Goal: Task Accomplishment & Management: Manage account settings

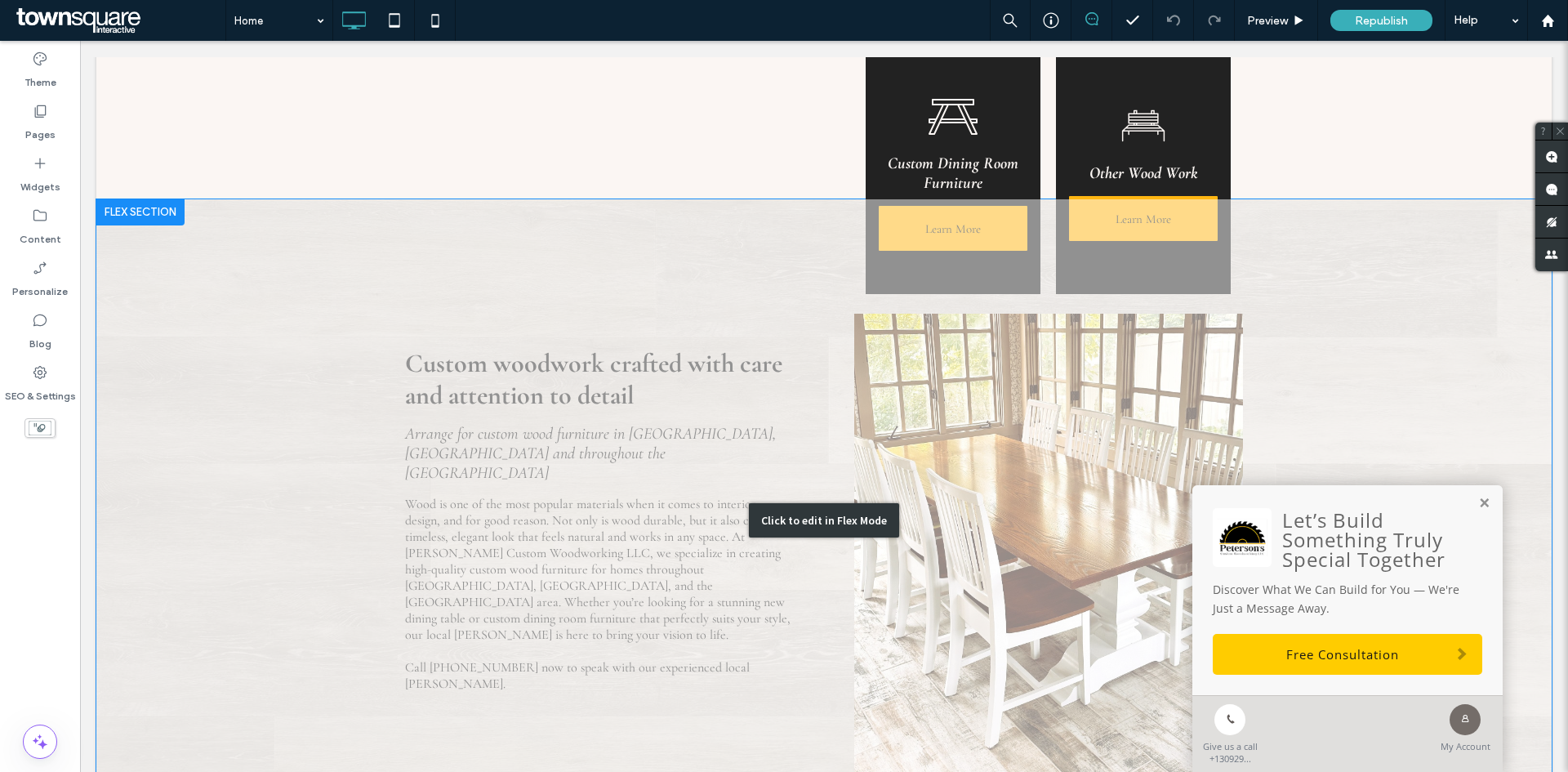
scroll to position [816, 0]
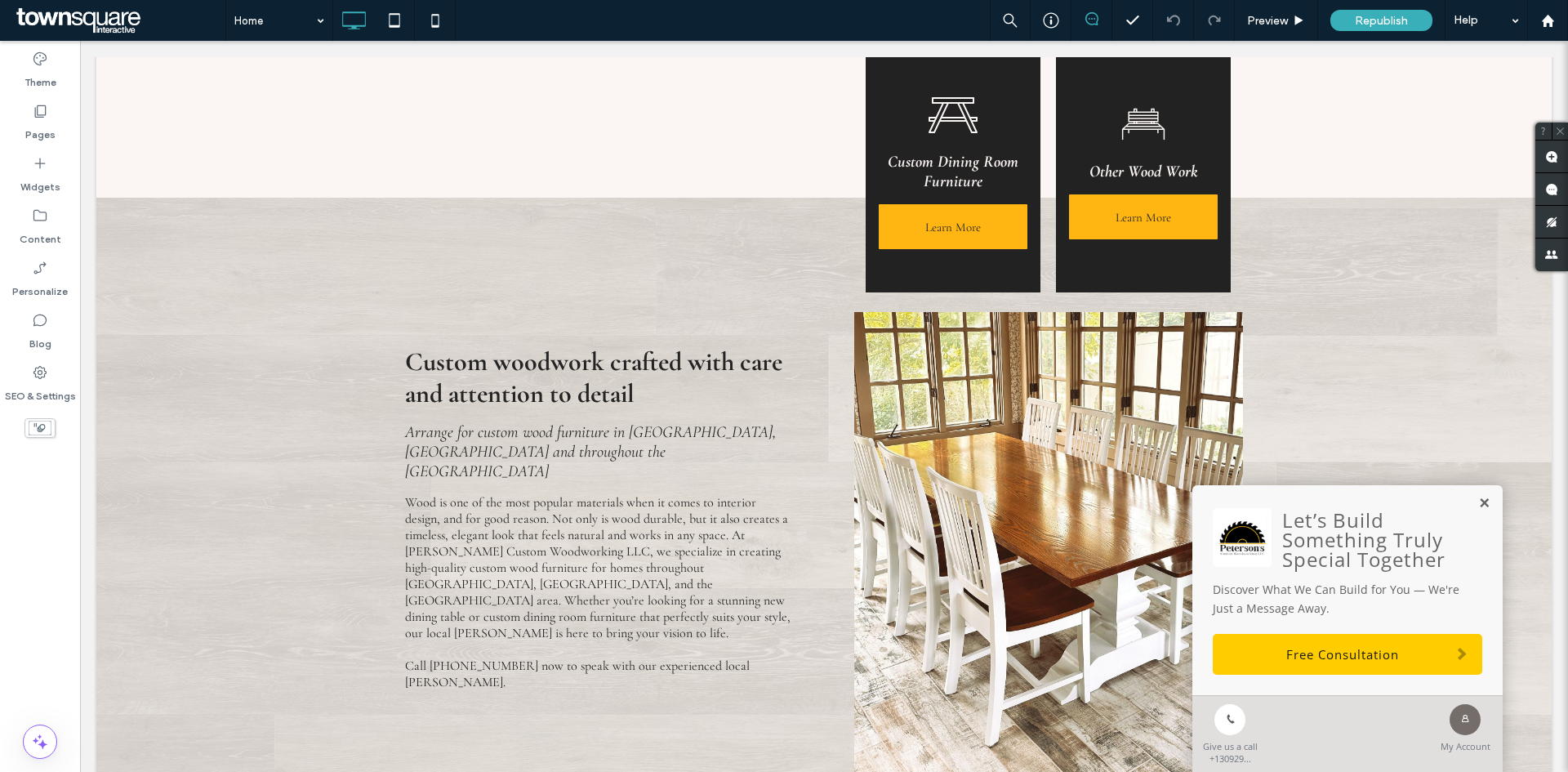
click at [1478, 497] on link at bounding box center [1484, 503] width 12 height 14
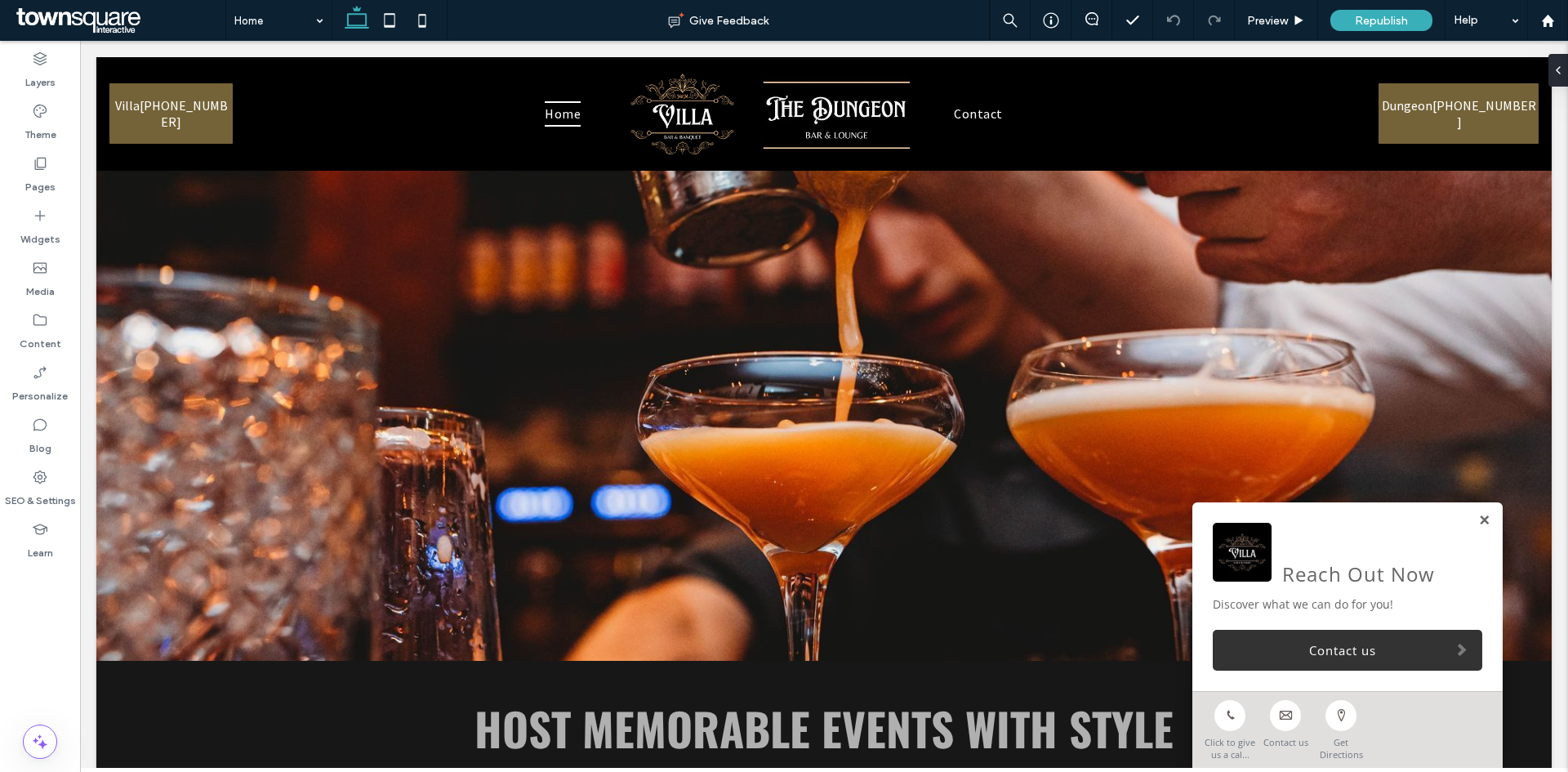
click at [1478, 516] on link at bounding box center [1484, 520] width 12 height 14
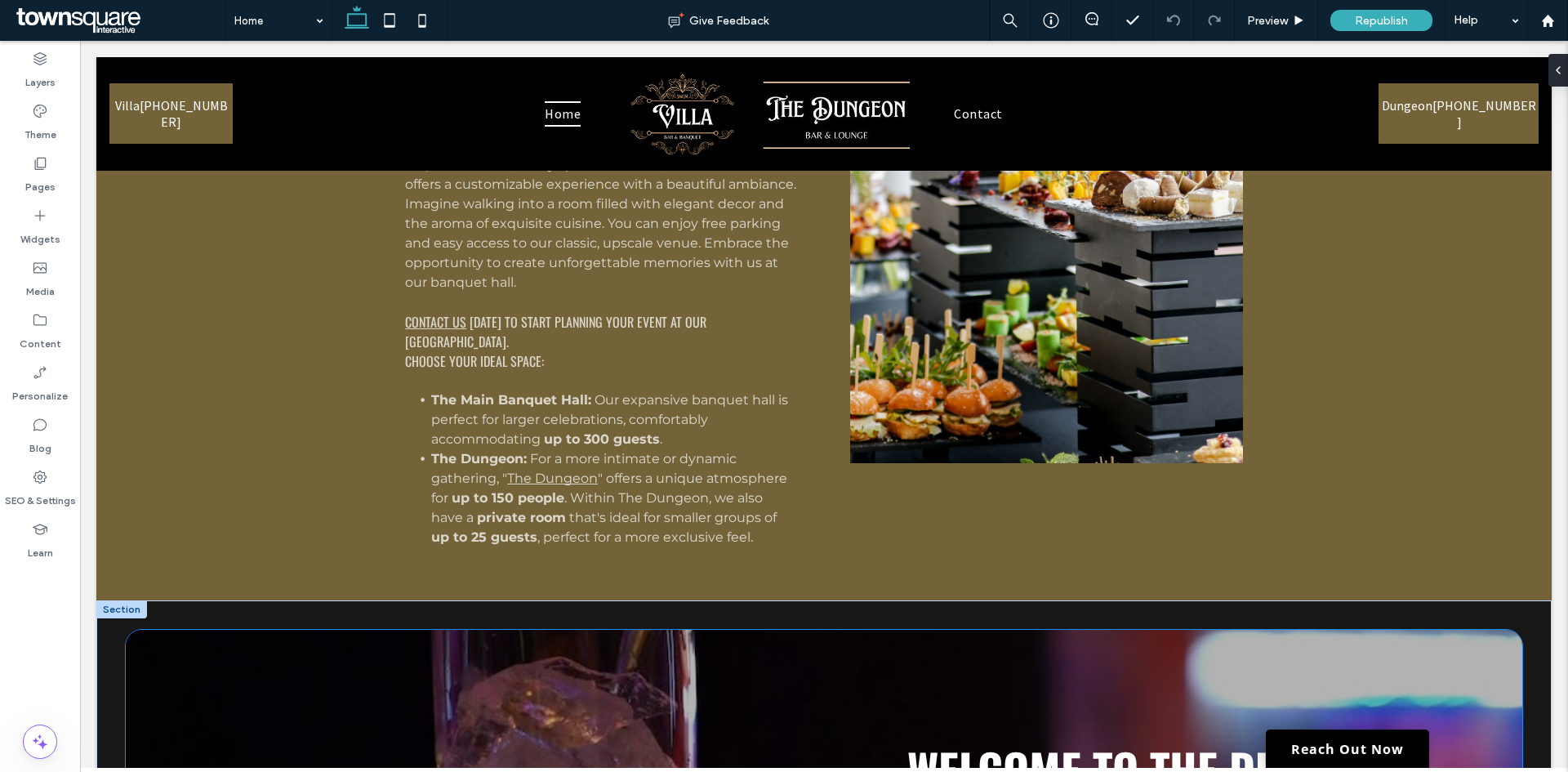
scroll to position [1552, 0]
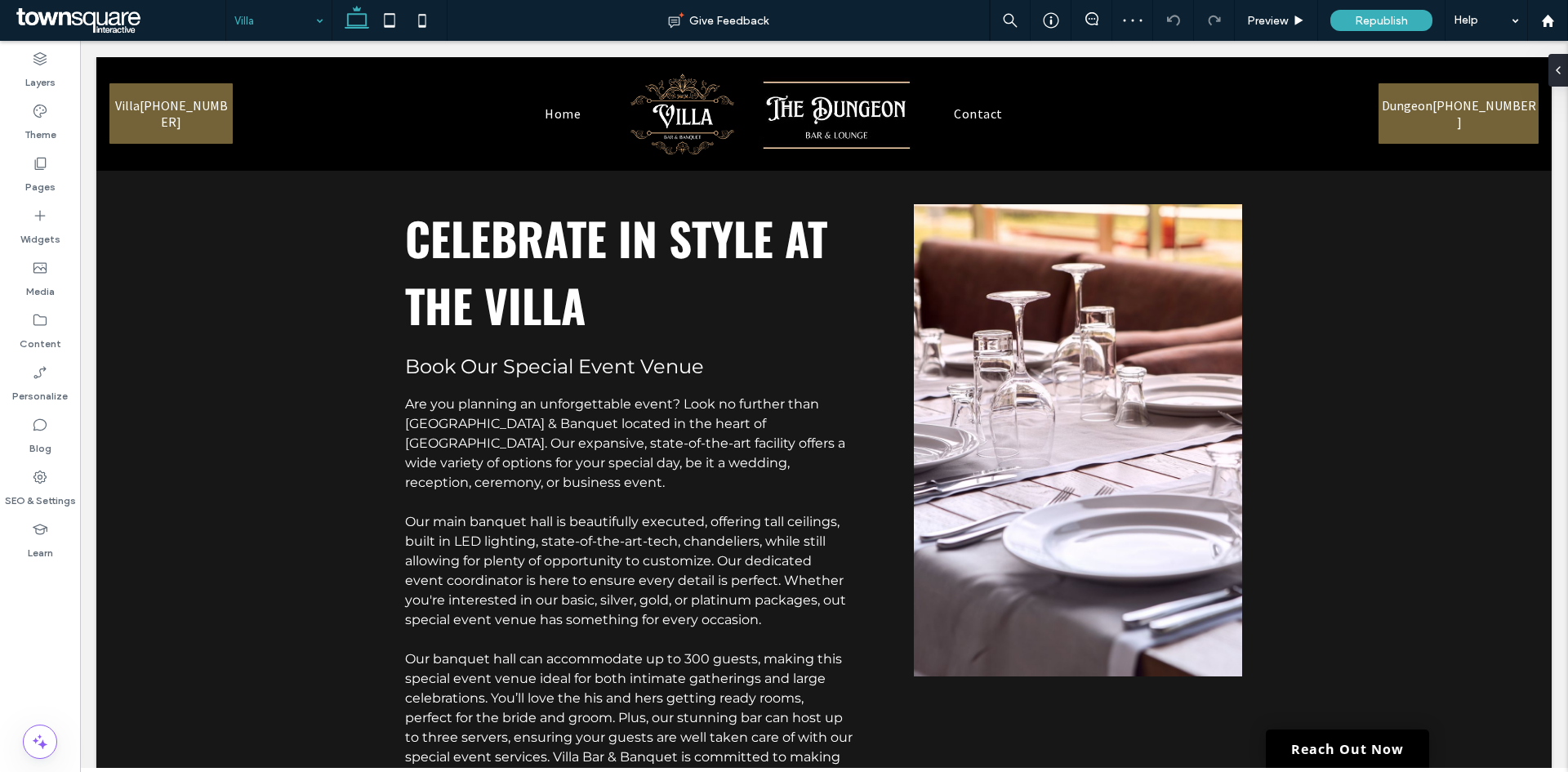
click at [262, 19] on input at bounding box center [275, 21] width 81 height 41
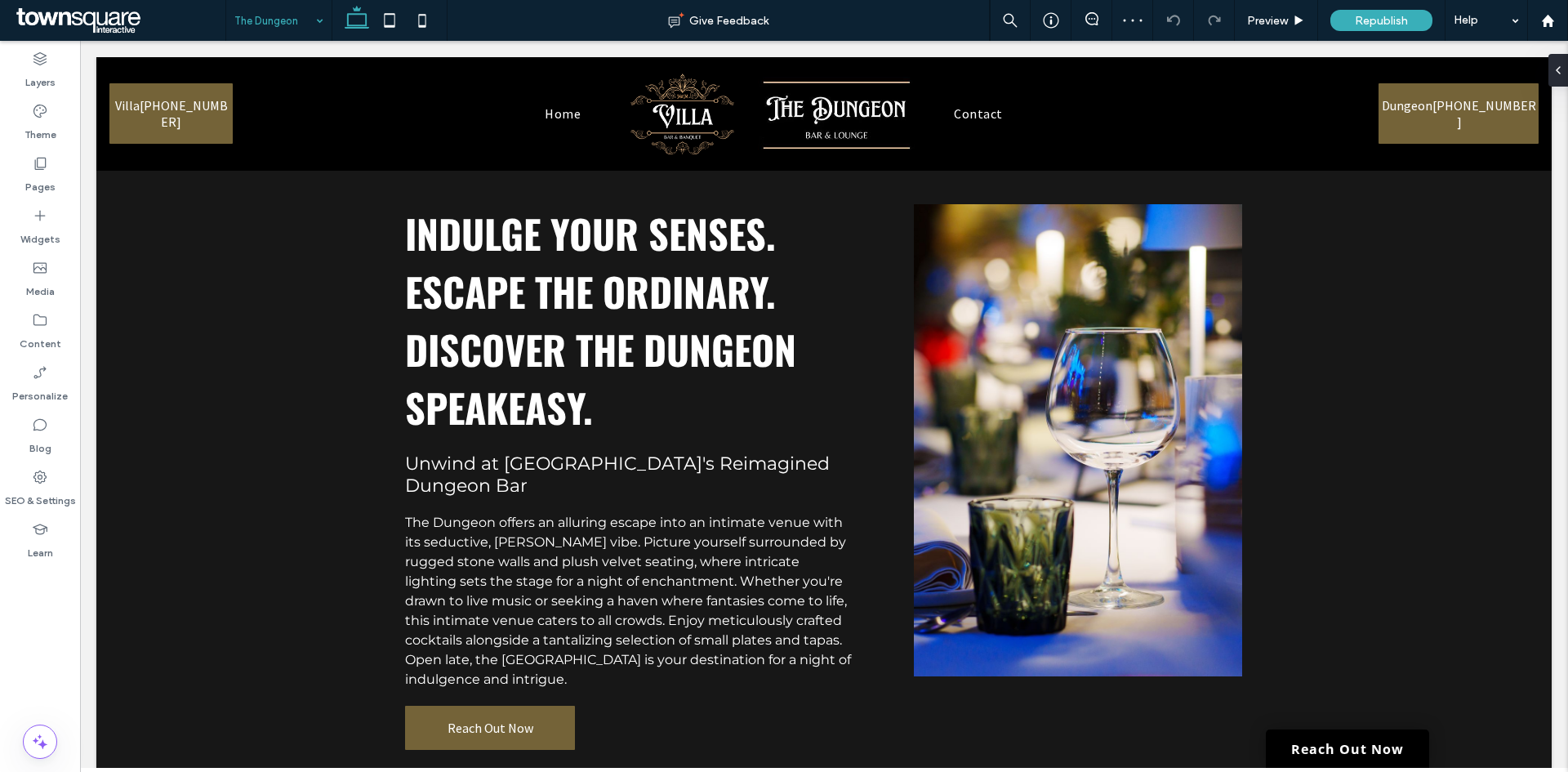
click at [279, 21] on input at bounding box center [275, 21] width 81 height 41
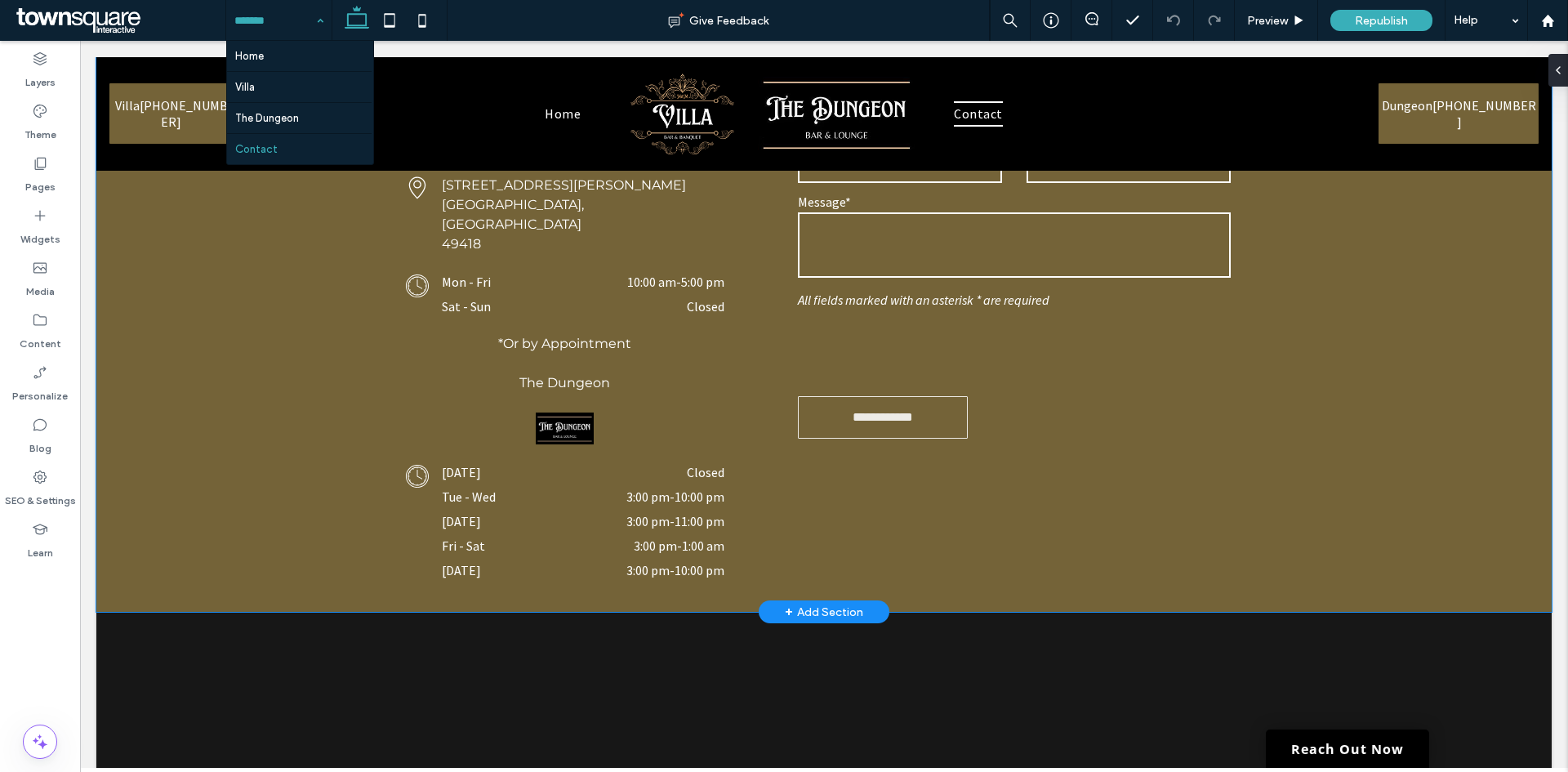
scroll to position [899, 0]
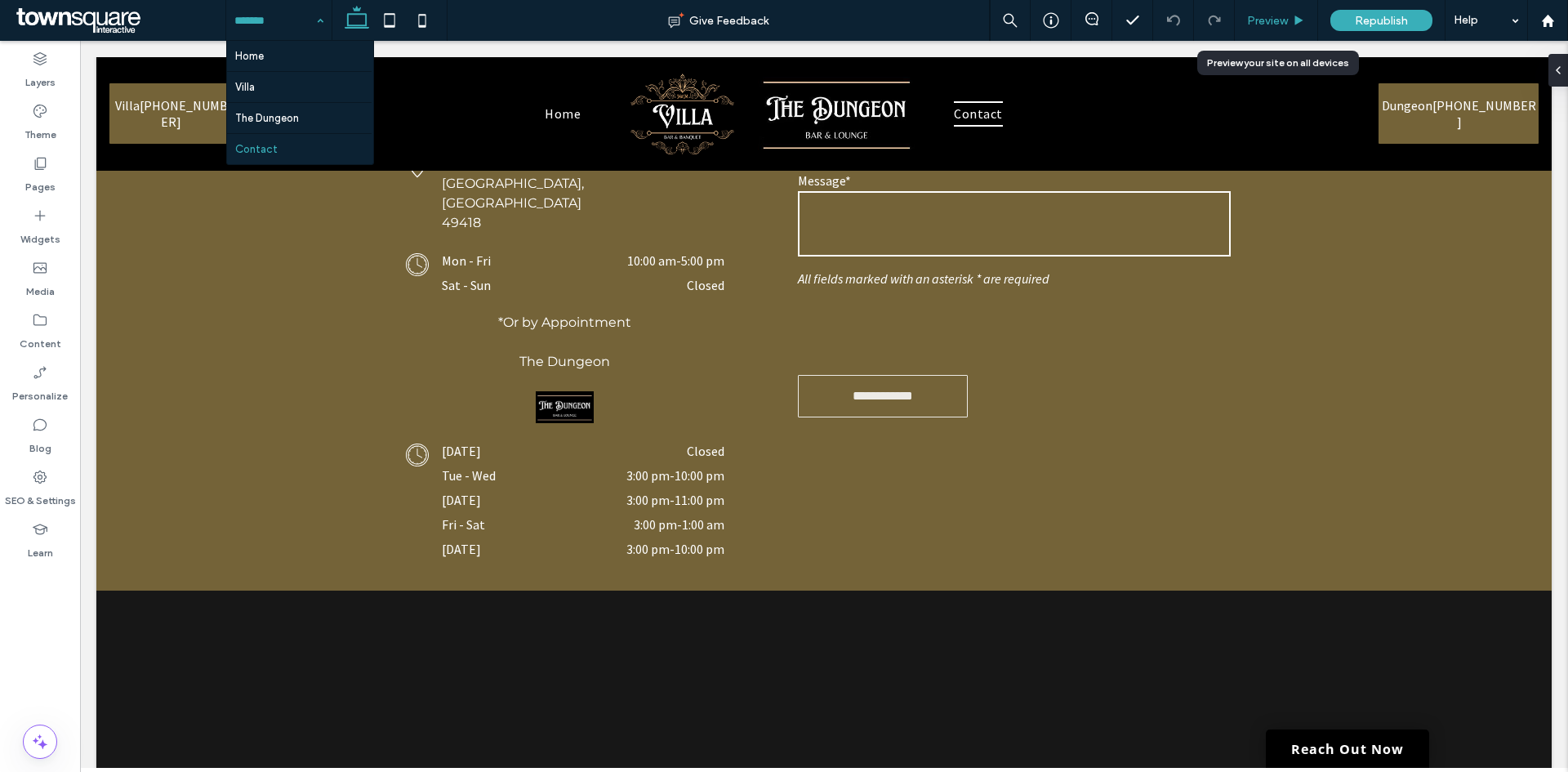
click at [1259, 22] on span "Preview" at bounding box center [1268, 21] width 41 height 14
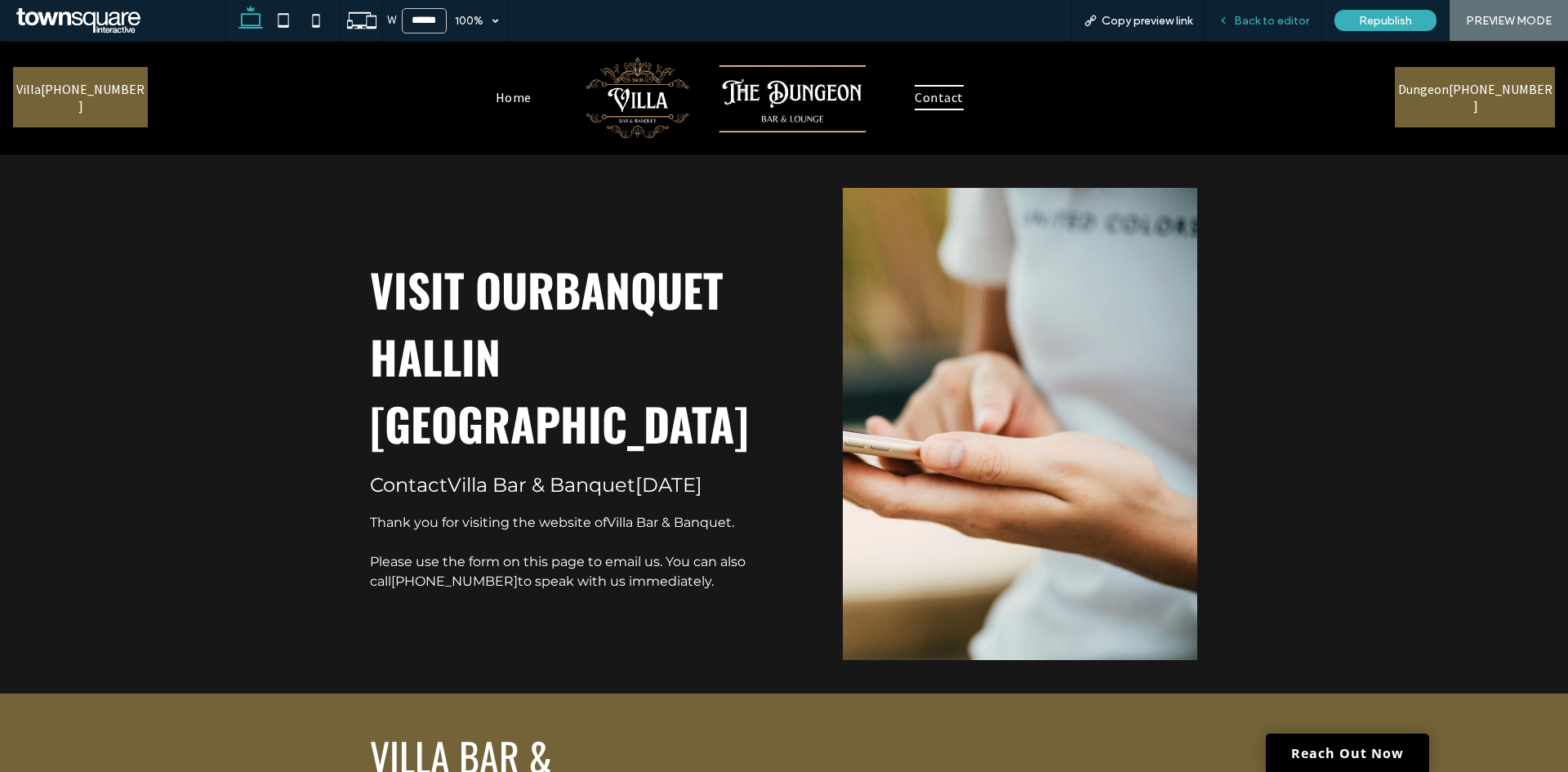
click at [1295, 17] on span "Back to editor" at bounding box center [1271, 21] width 75 height 14
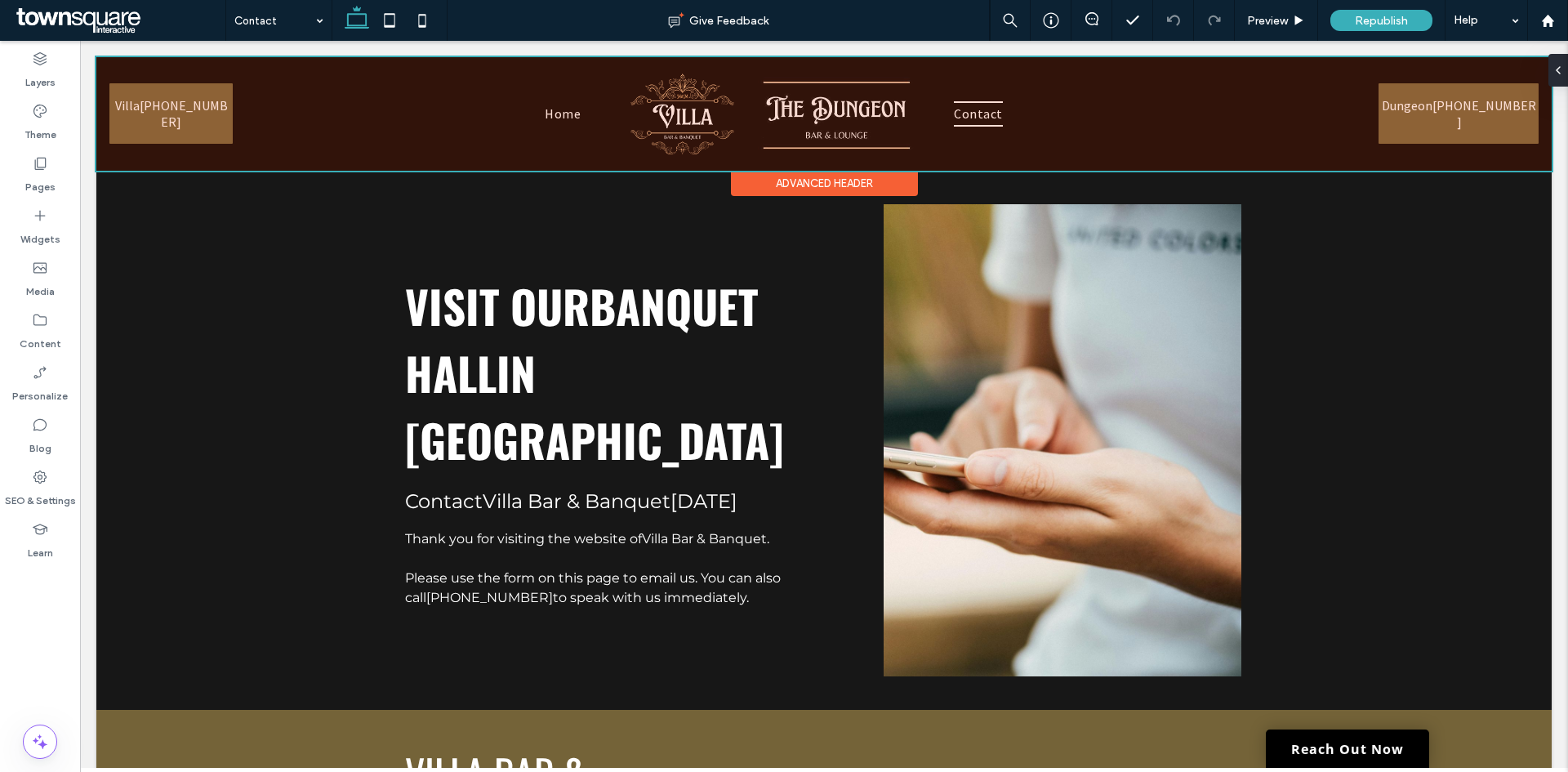
click at [211, 134] on div at bounding box center [824, 114] width 1455 height 113
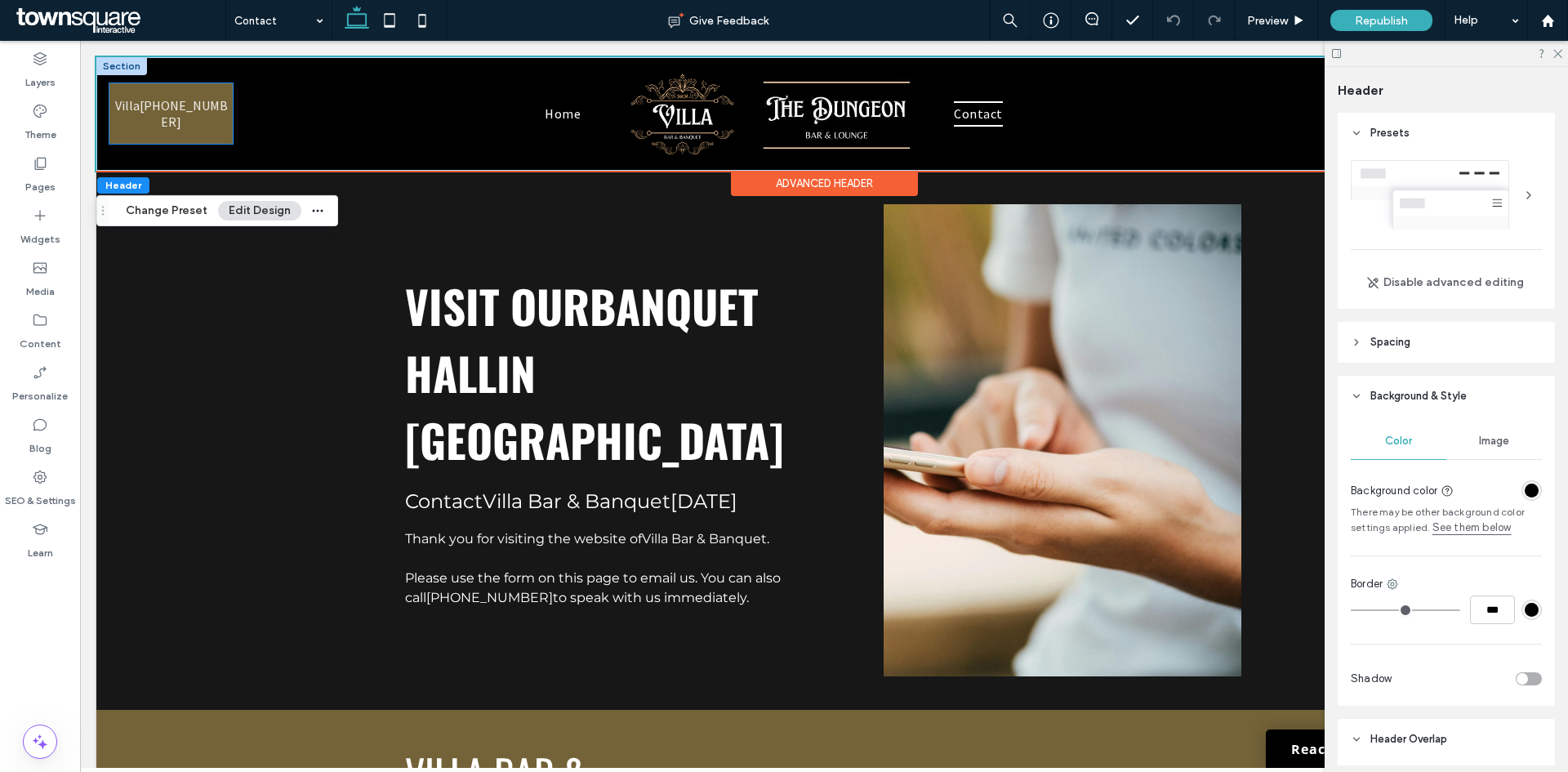
click at [230, 136] on link "Villa (616) 805-3103" at bounding box center [171, 113] width 123 height 61
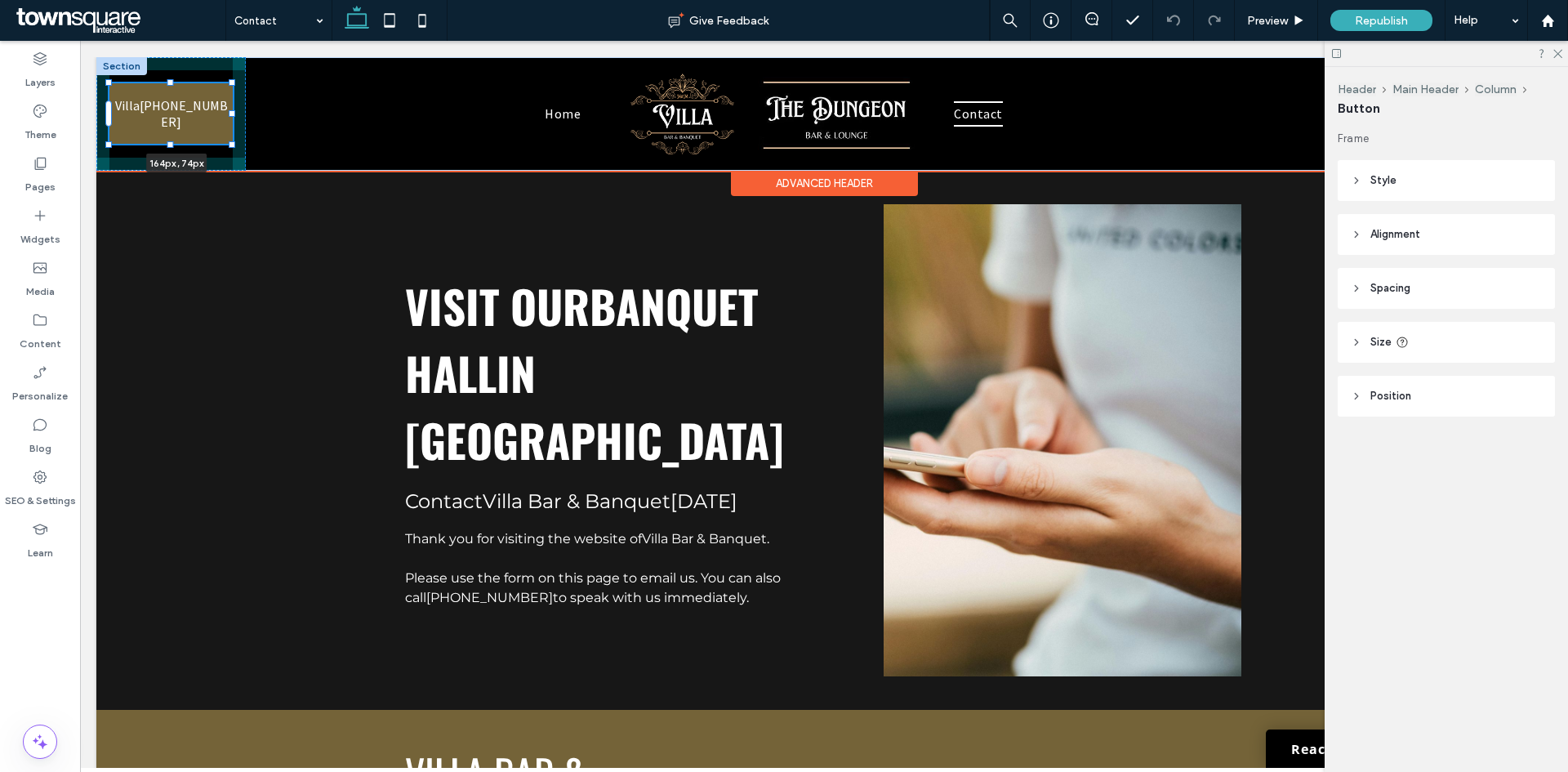
drag, startPoint x: 229, startPoint y: 111, endPoint x: 242, endPoint y: 109, distance: 13.2
click at [242, 109] on div "A blank white image. Villa (616) 805-3103 164px , 74px Home Contact Dungeon (61…" at bounding box center [824, 114] width 1455 height 113
type input "***"
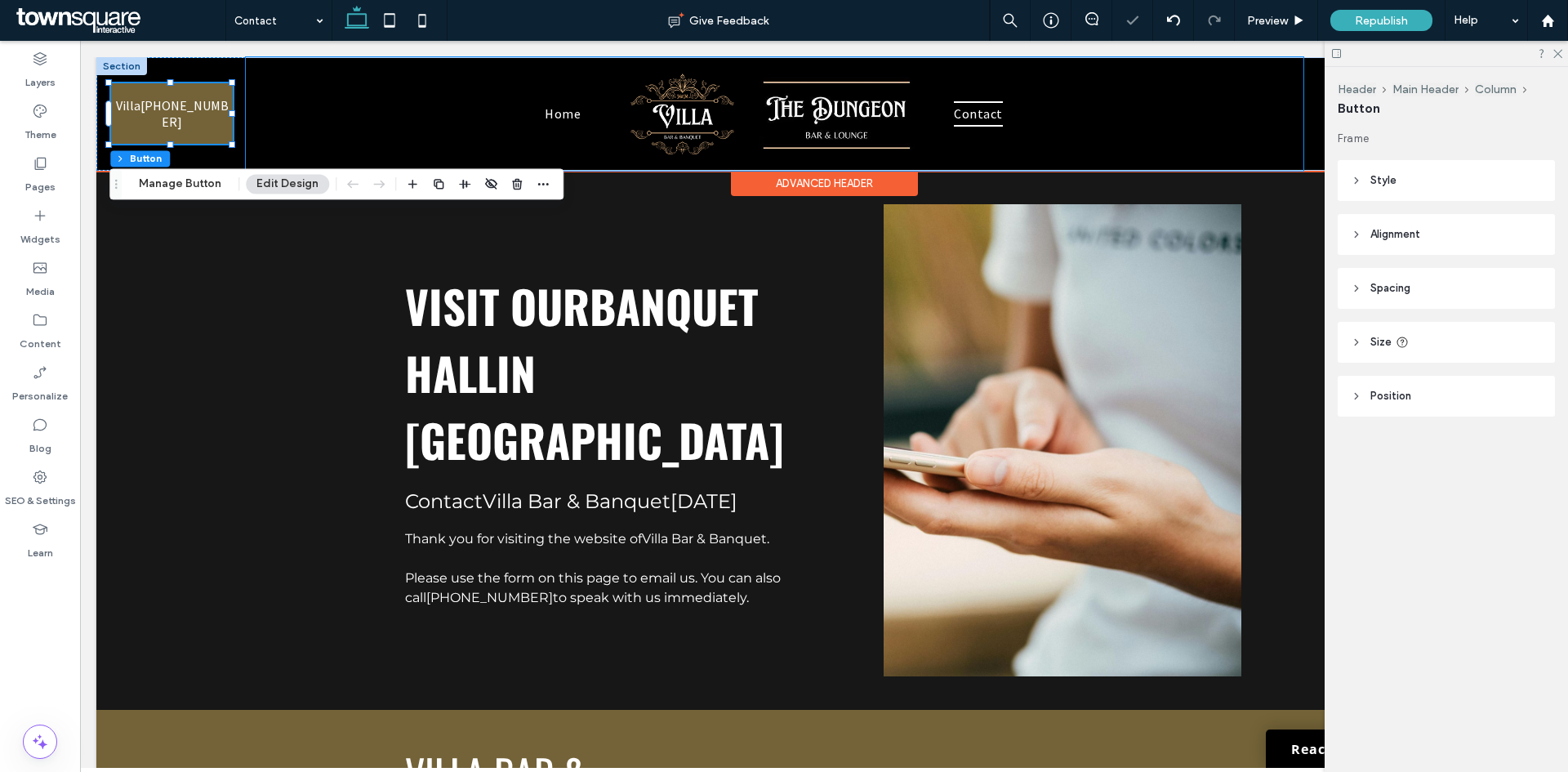
click at [256, 79] on div "Home Contact" at bounding box center [775, 114] width 1058 height 113
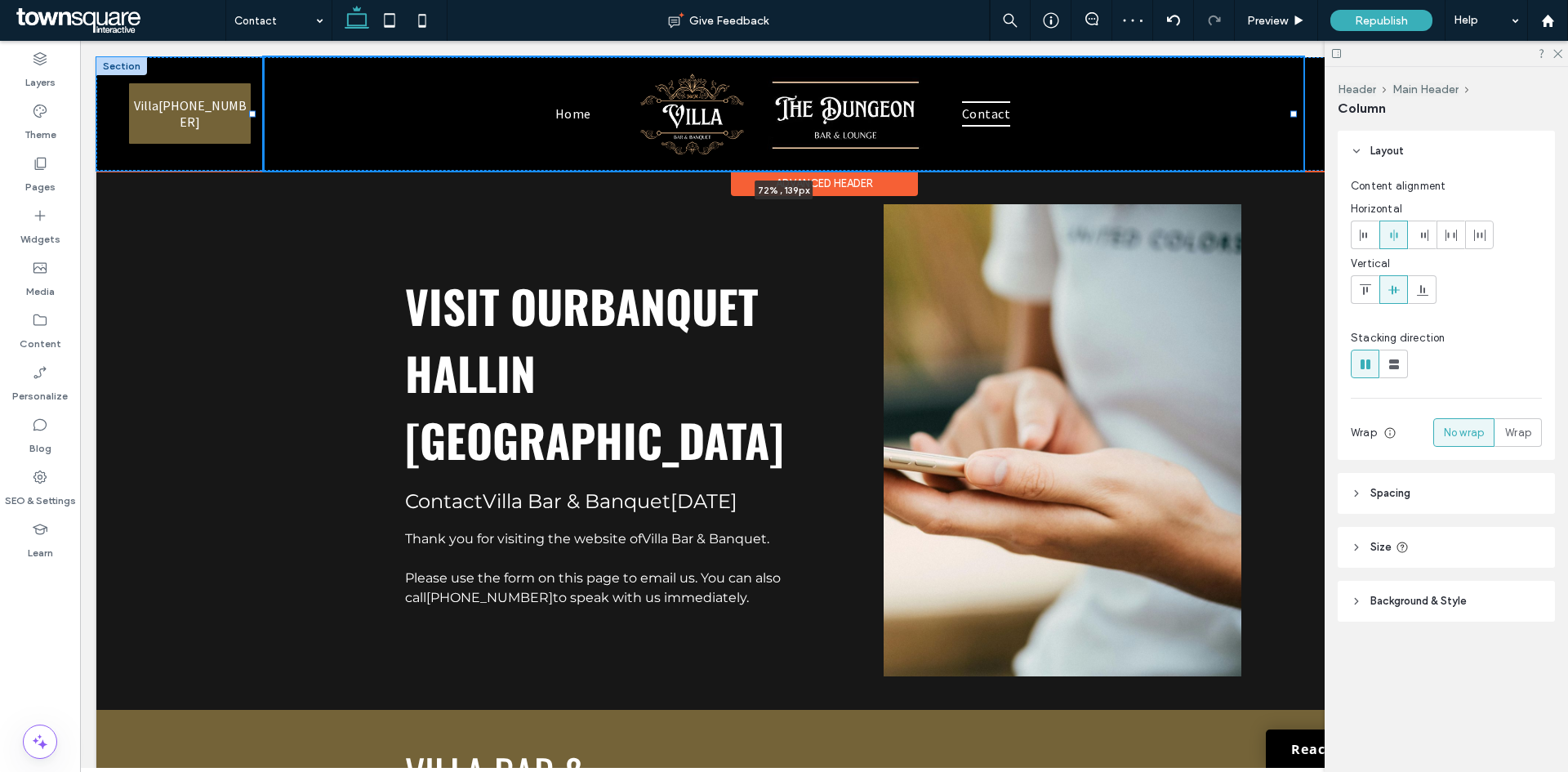
drag, startPoint x: 241, startPoint y: 114, endPoint x: 251, endPoint y: 114, distance: 10.0
click at [251, 114] on div at bounding box center [252, 114] width 7 height 7
type input "**"
type input "***"
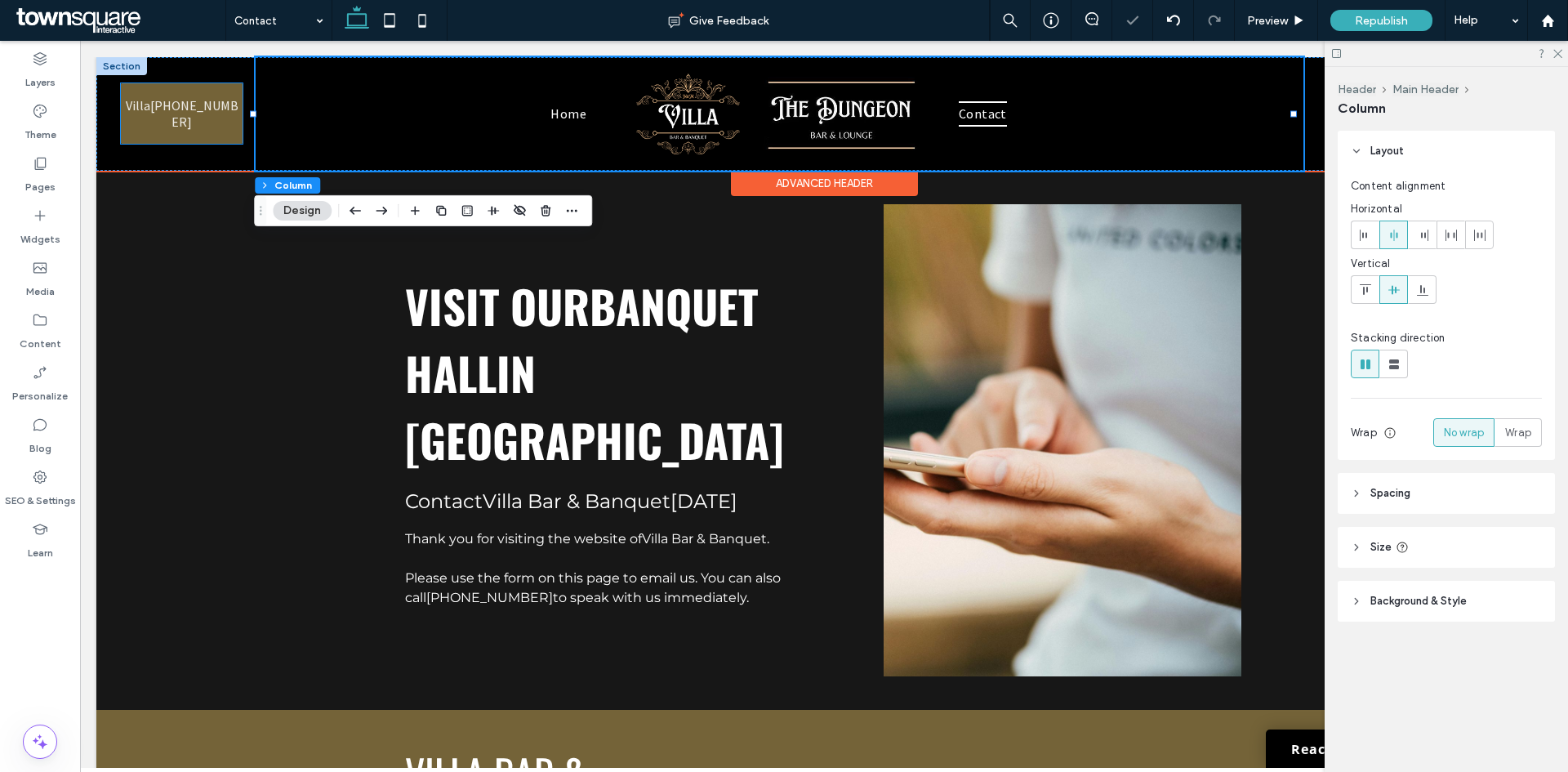
click at [234, 114] on span "Villa (616) 805-3103" at bounding box center [182, 113] width 118 height 59
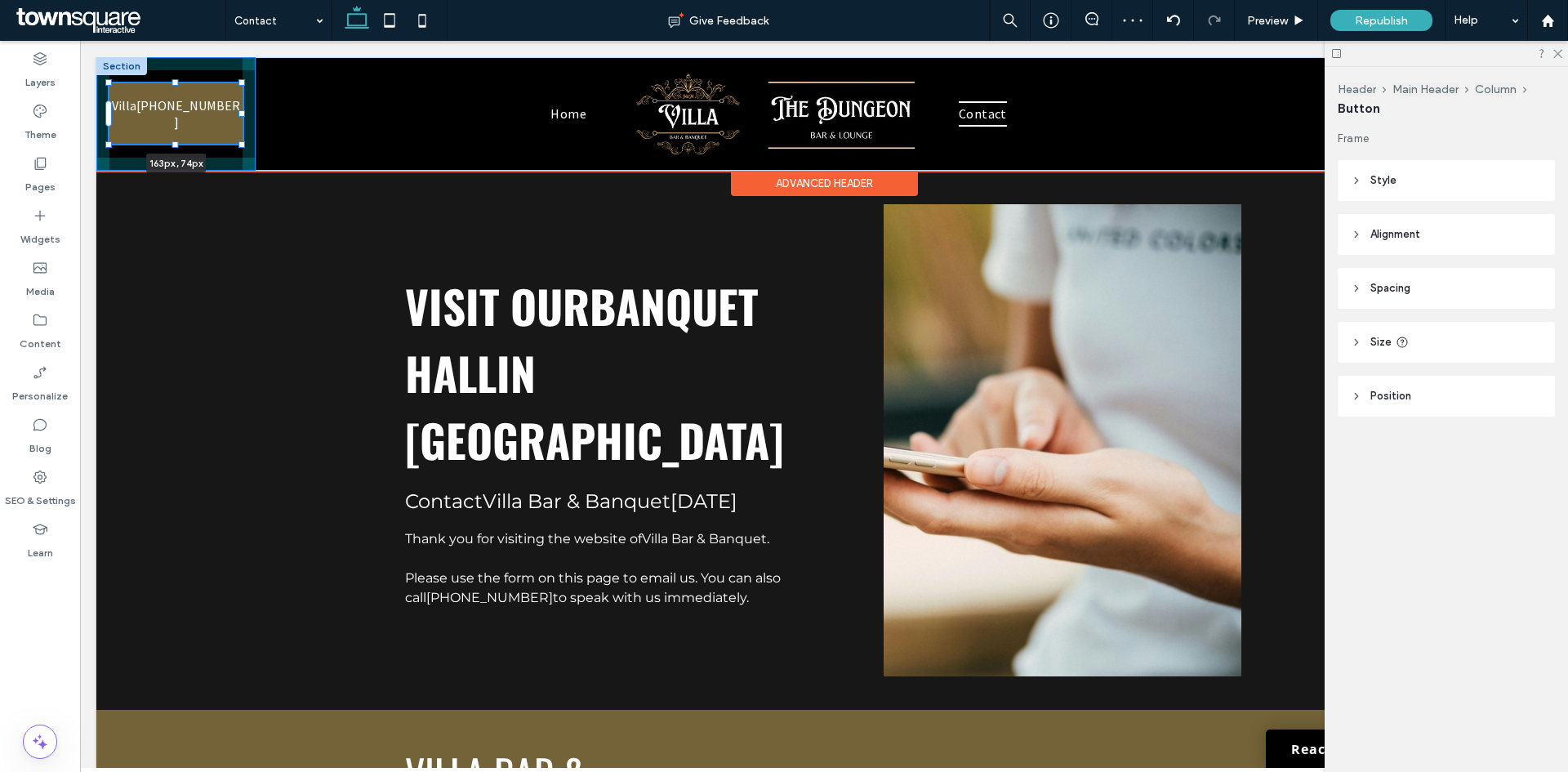
drag, startPoint x: 243, startPoint y: 113, endPoint x: 255, endPoint y: 114, distance: 12.0
click at [255, 114] on div "A blank white image. Villa (616) 805-3103 163px , 74px Home Contact Dungeon (61…" at bounding box center [824, 114] width 1455 height 113
type input "***"
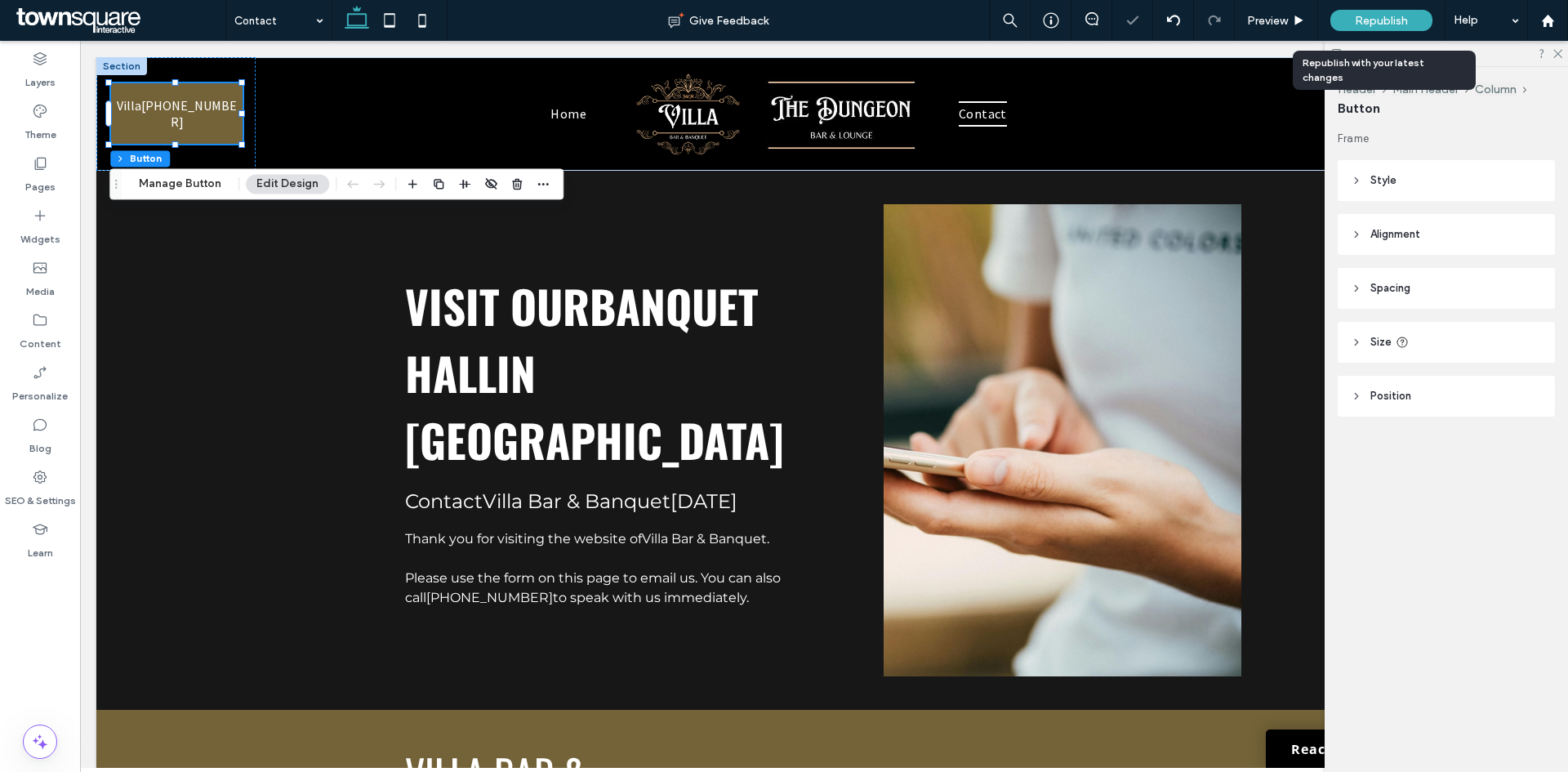
click at [1379, 12] on div "Republish" at bounding box center [1381, 21] width 102 height 21
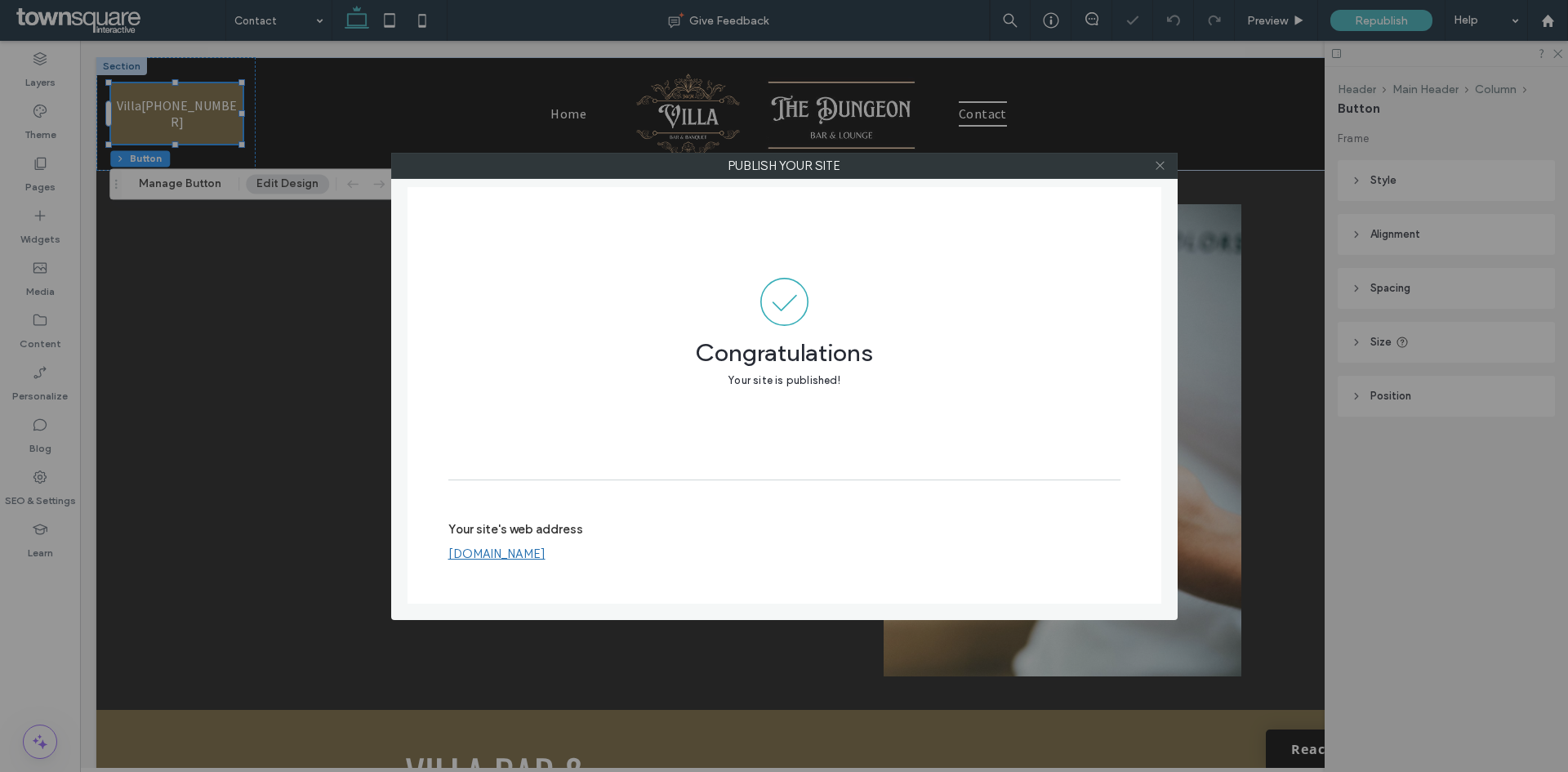
click at [1164, 162] on use at bounding box center [1160, 166] width 8 height 8
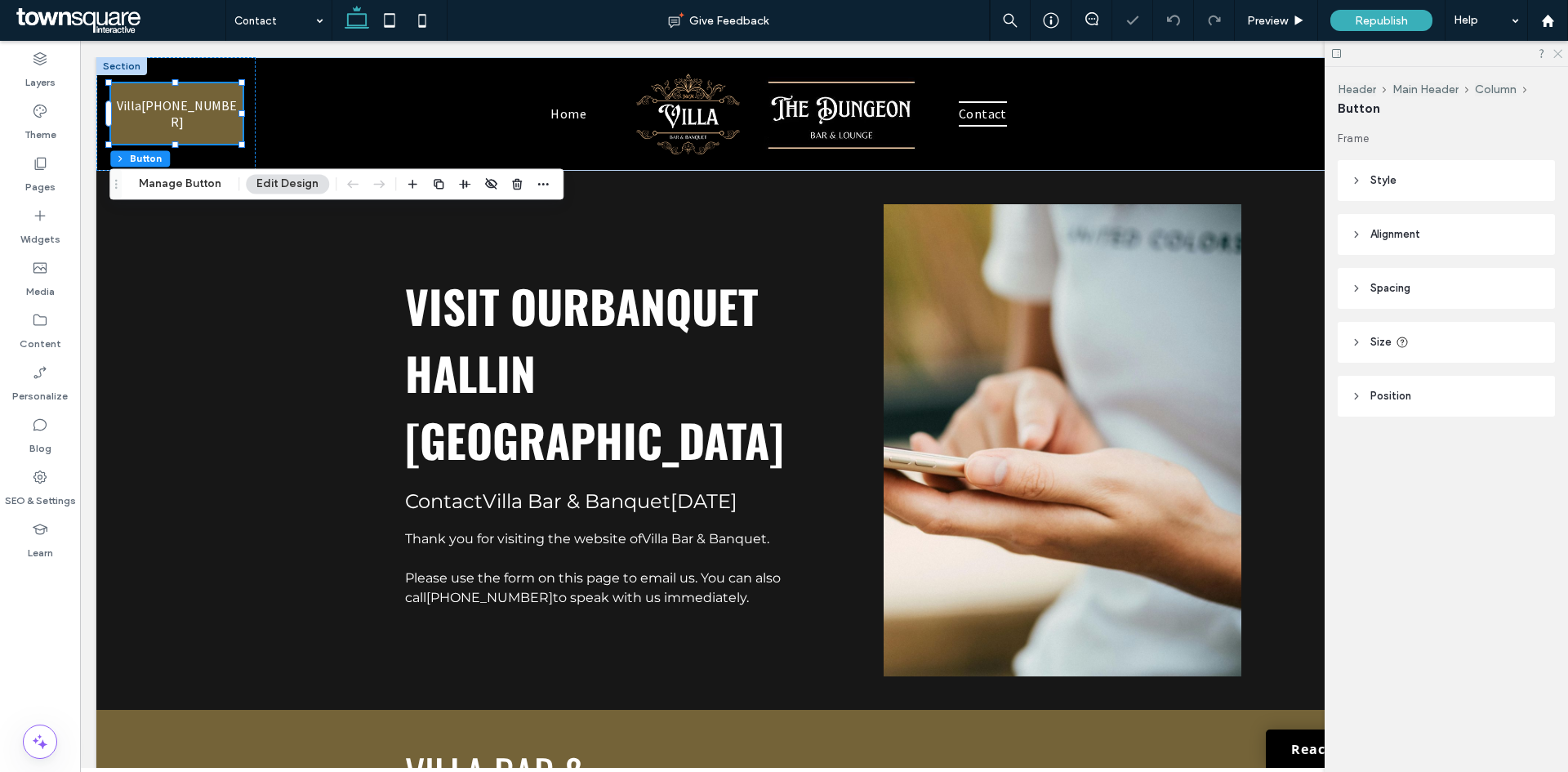
click at [1556, 50] on icon at bounding box center [1557, 53] width 11 height 11
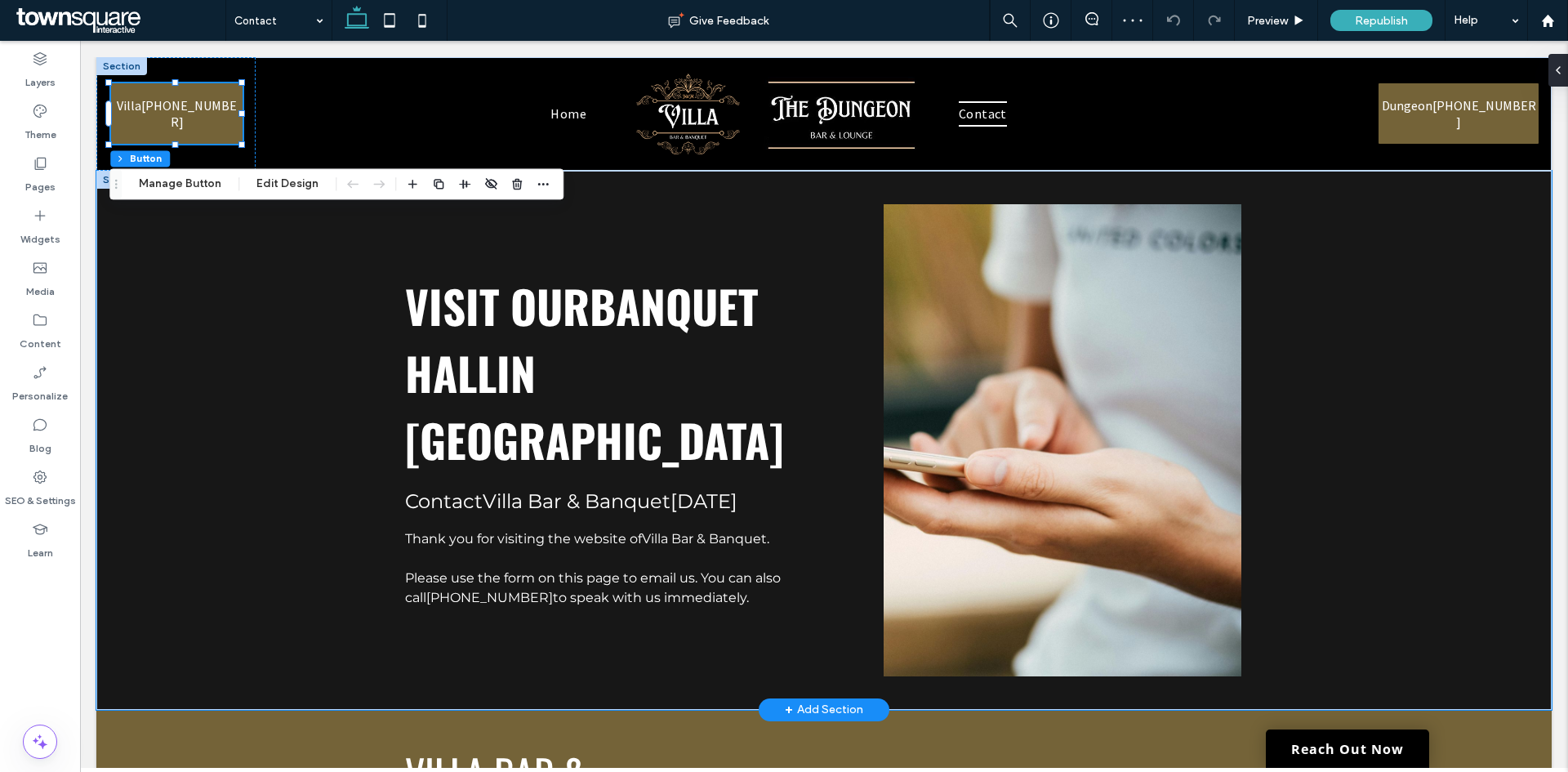
click at [1441, 285] on div "Visit Our Banquet Hall in Grandville Contact Villa Bar & Banquet today Thank yo…" at bounding box center [824, 441] width 1455 height 539
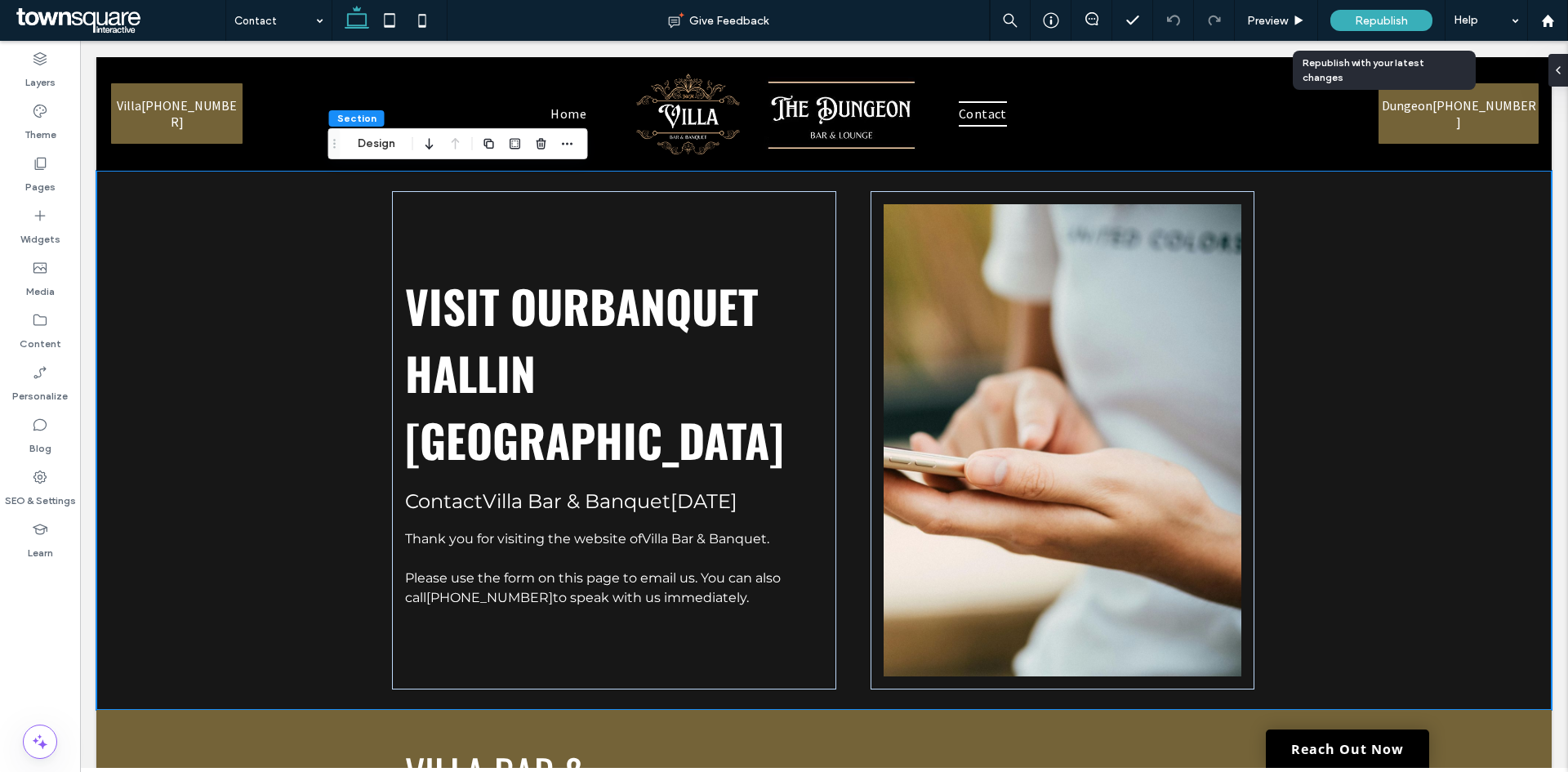
click at [1354, 21] on div "Republish" at bounding box center [1381, 21] width 102 height 21
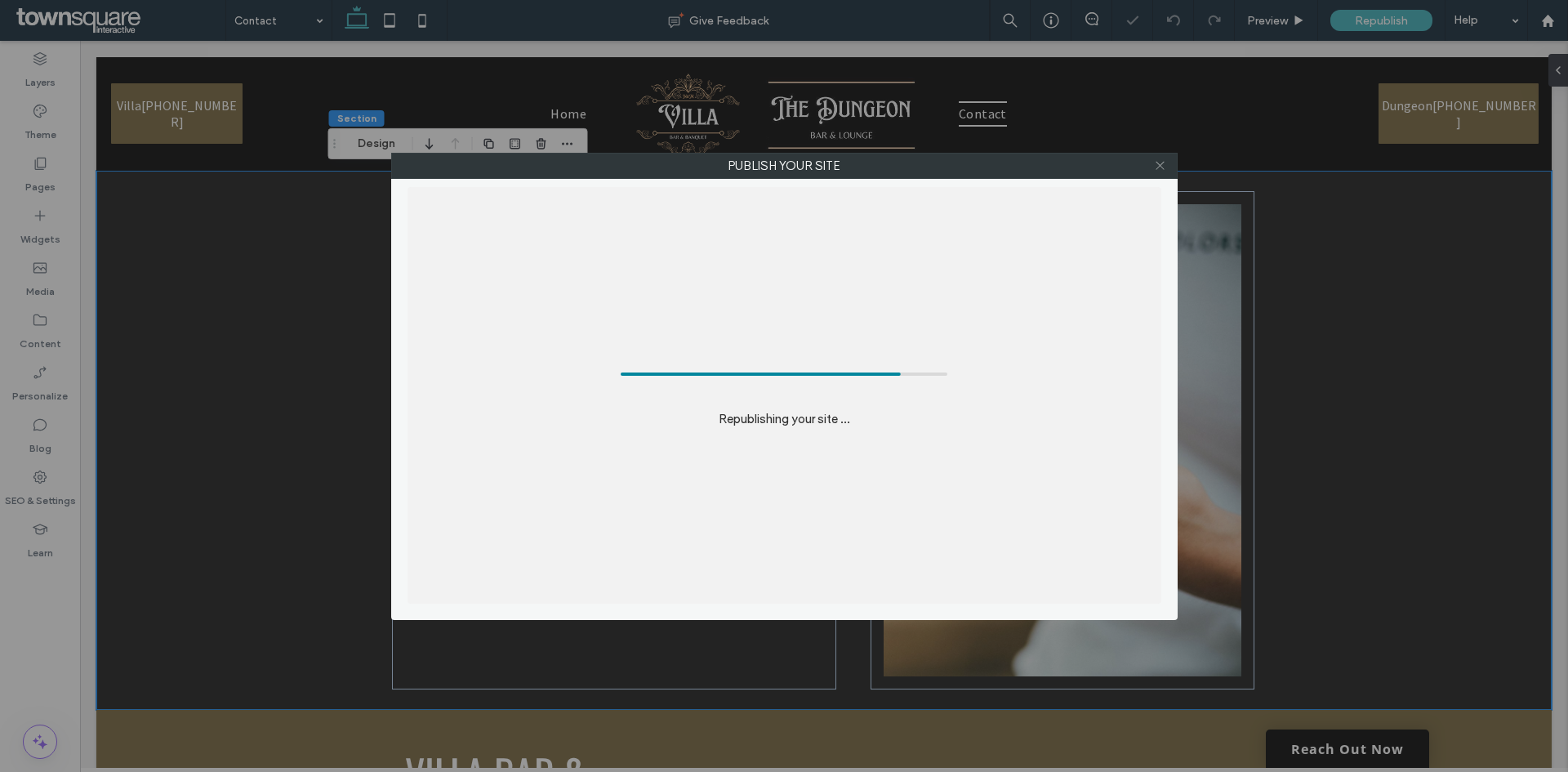
click at [1162, 162] on icon at bounding box center [1160, 165] width 12 height 12
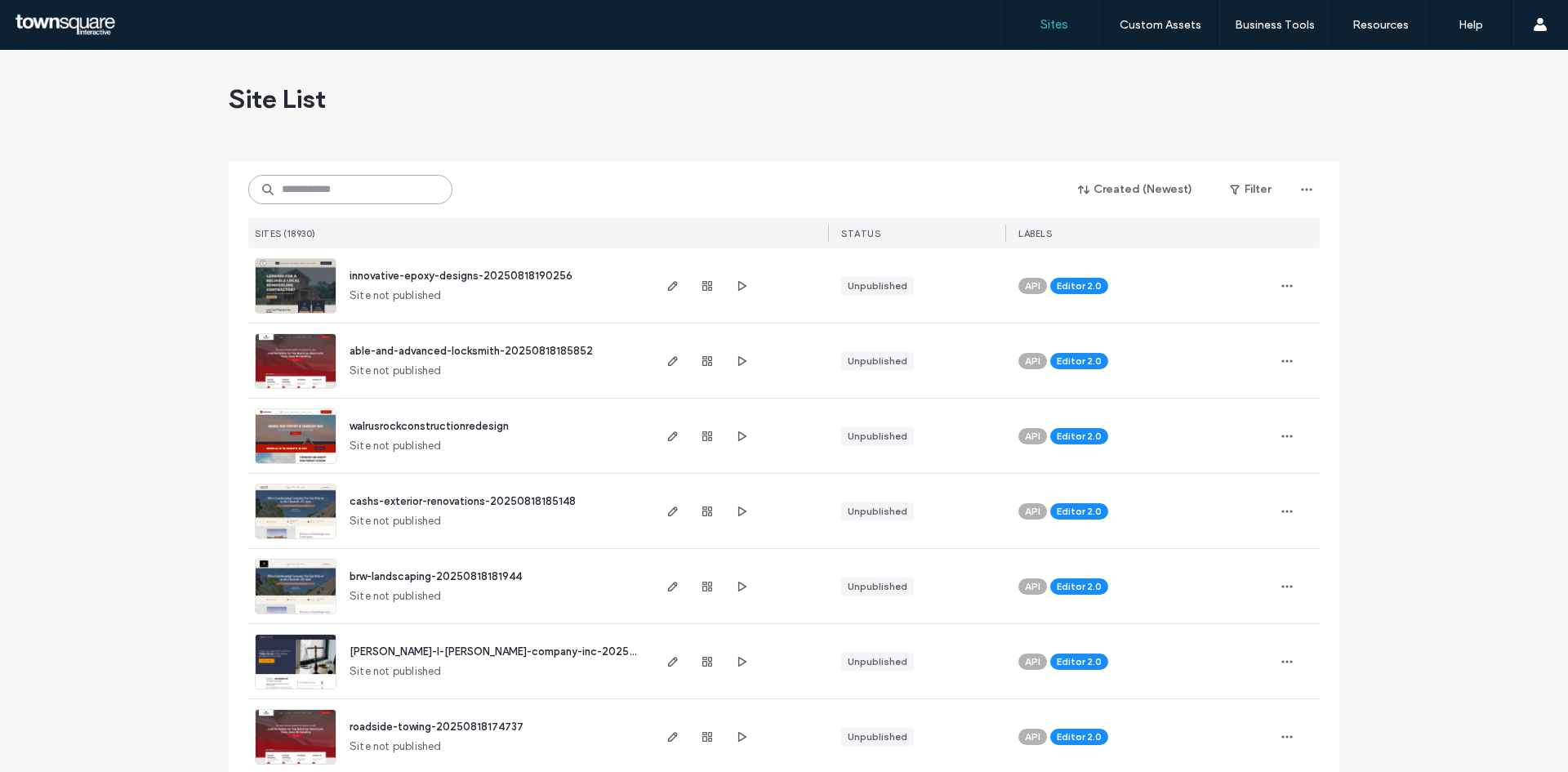
drag, startPoint x: 391, startPoint y: 175, endPoint x: 374, endPoint y: 183, distance: 18.8
paste input "**********"
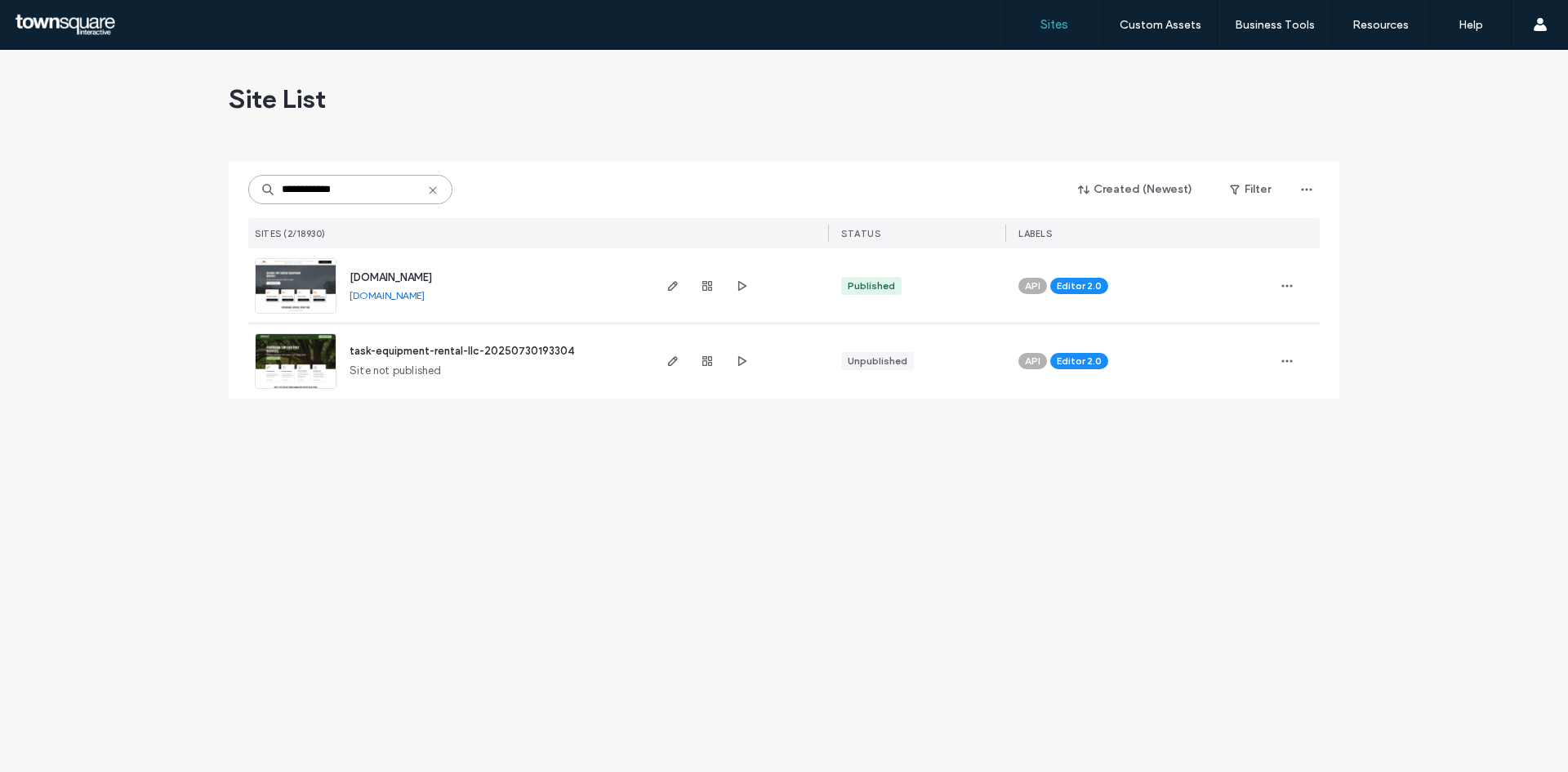
type input "**********"
click at [660, 287] on div at bounding box center [739, 285] width 178 height 74
click at [666, 289] on span "button" at bounding box center [673, 286] width 20 height 20
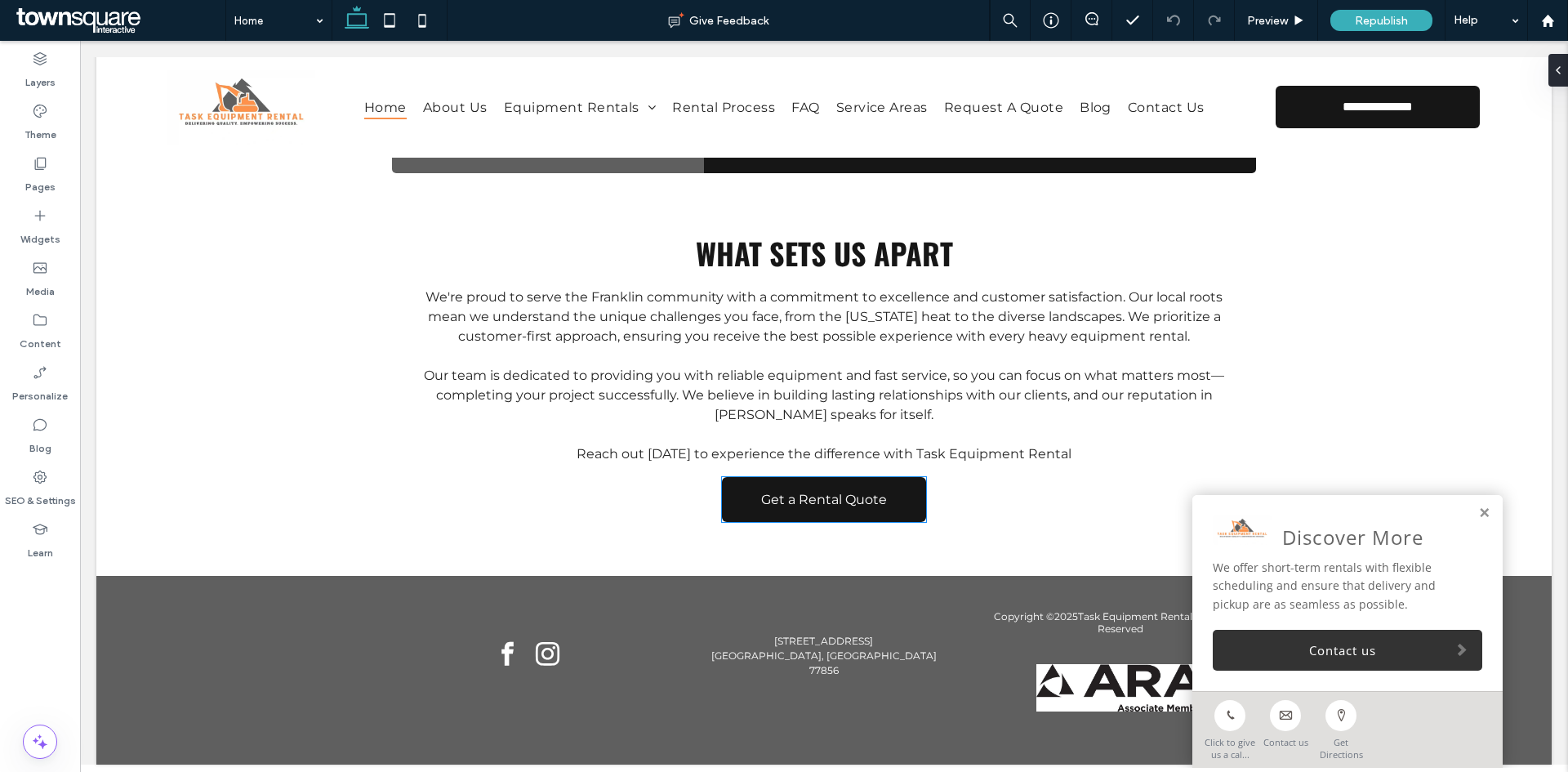
scroll to position [1815, 0]
click at [1478, 518] on link at bounding box center [1484, 513] width 12 height 14
